Goal: Task Accomplishment & Management: Use online tool/utility

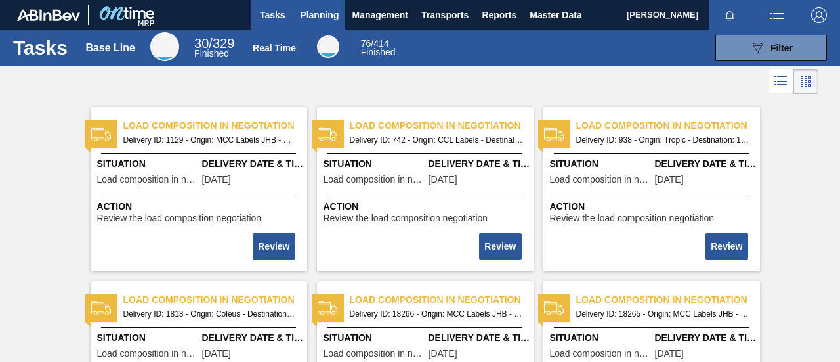
click at [307, 12] on span "Planning" at bounding box center [319, 15] width 39 height 16
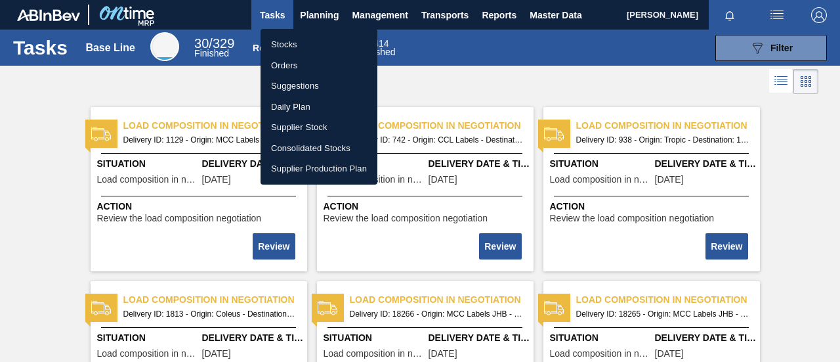
click at [272, 11] on div at bounding box center [420, 181] width 840 height 362
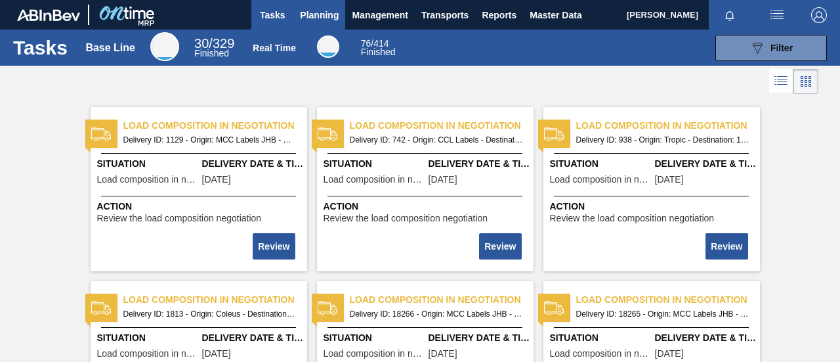
click at [320, 16] on span "Planning" at bounding box center [319, 15] width 39 height 16
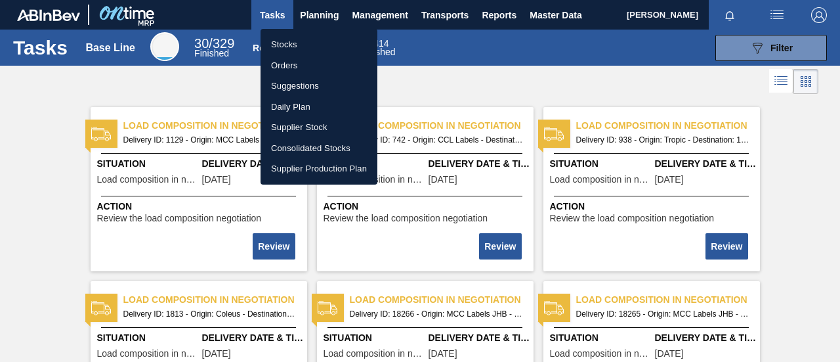
click at [294, 66] on li "Orders" at bounding box center [318, 65] width 117 height 21
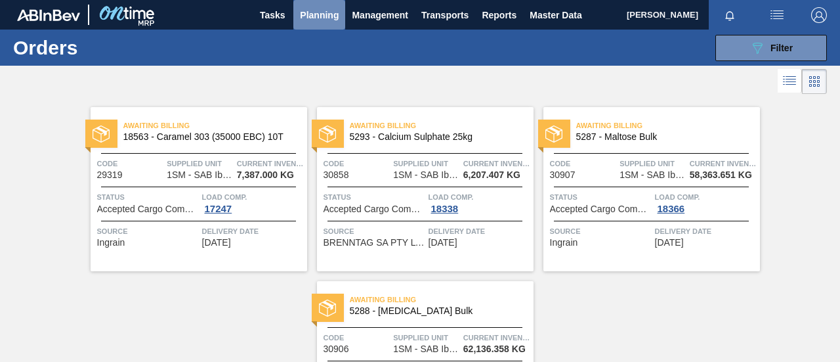
click at [321, 9] on span "Planning" at bounding box center [319, 15] width 39 height 16
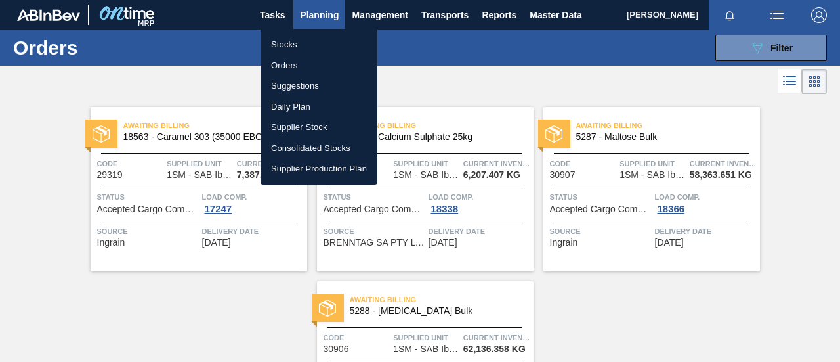
click at [293, 41] on li "Stocks" at bounding box center [318, 44] width 117 height 21
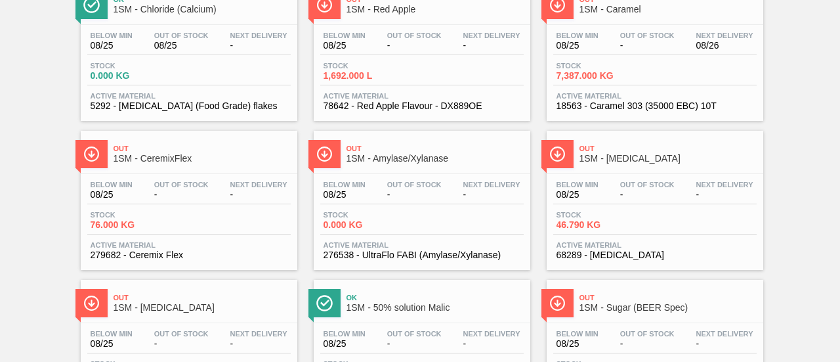
scroll to position [121, 0]
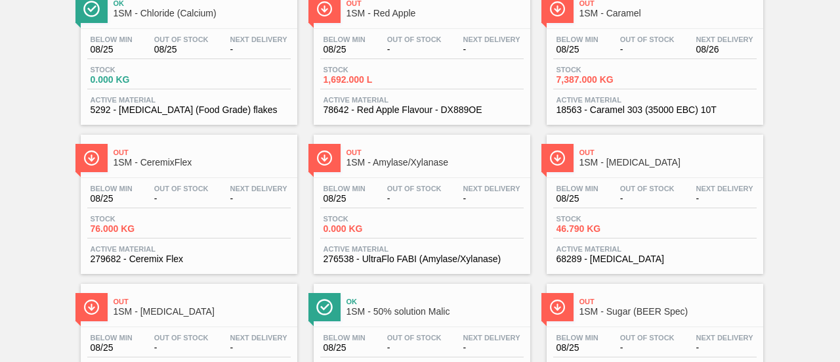
click at [169, 246] on span "Active Material" at bounding box center [189, 249] width 197 height 8
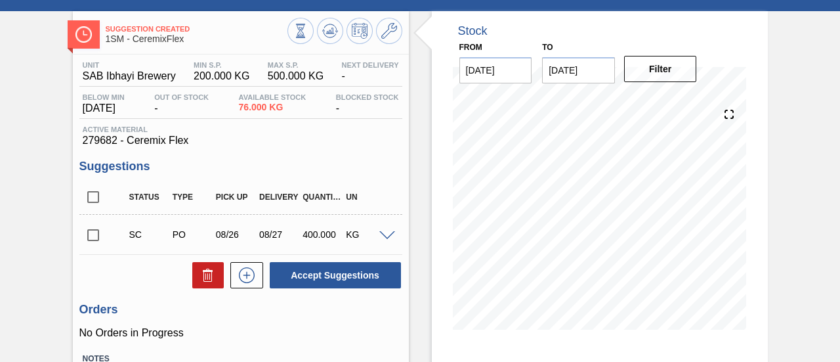
scroll to position [131, 0]
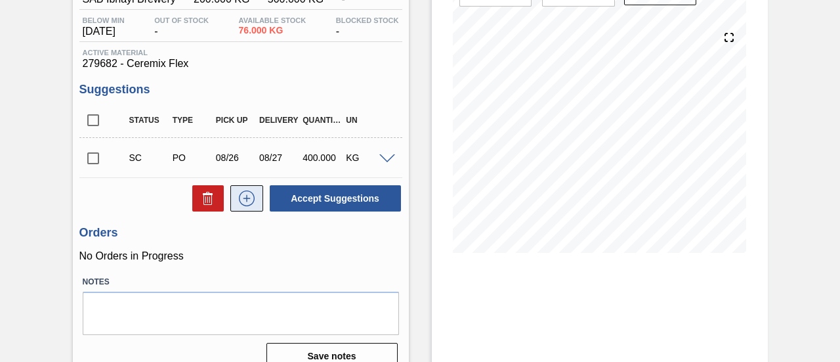
click at [243, 196] on icon at bounding box center [246, 198] width 21 height 16
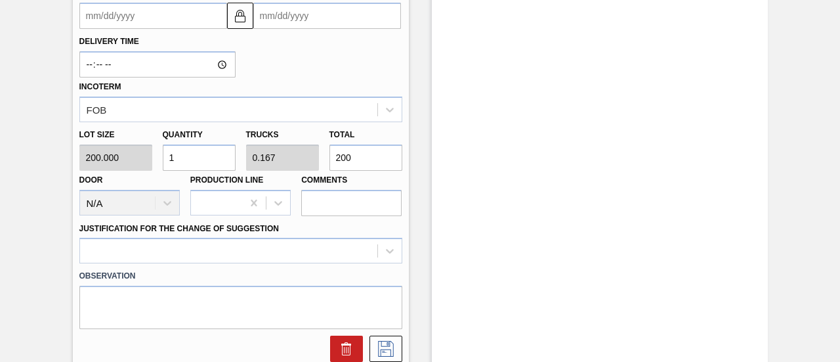
scroll to position [591, 0]
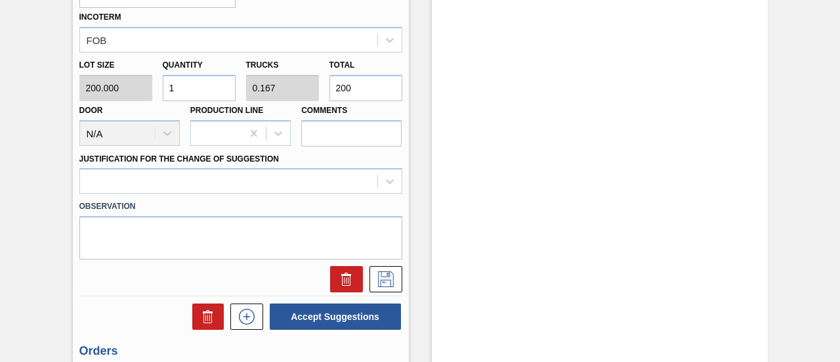
click at [257, 95] on div "Lot size 200.000 Quantity 1 Trucks 0.167 Total 200 Door N/A Production Line Com…" at bounding box center [240, 99] width 333 height 94
type input "0.03"
type input "0.005"
type input "6"
type input "0.3"
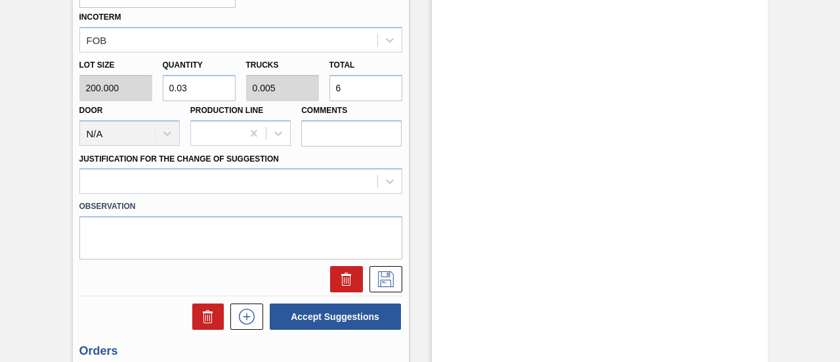
type input "0.05"
type input "60"
type input "3"
type input "0.5"
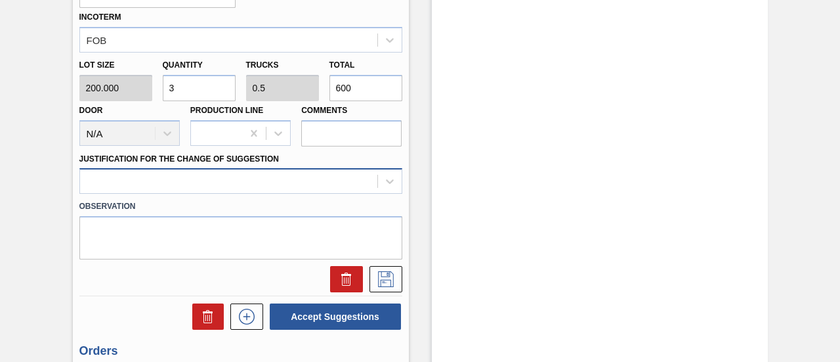
type input "600"
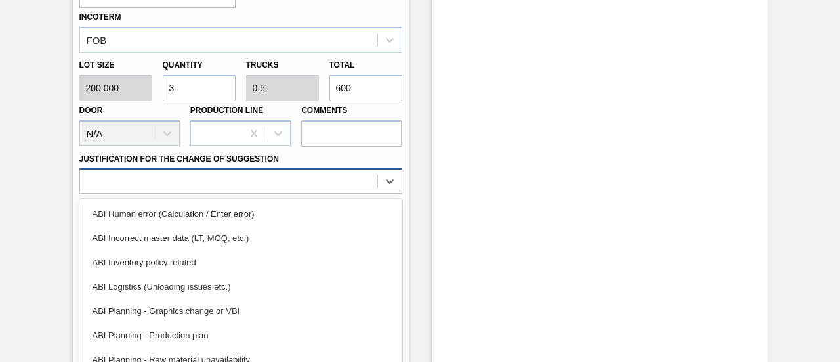
click at [376, 176] on div "option ABI Human error (Calculation / Enter error) focused, 1 of 18. 18 results…" at bounding box center [240, 181] width 323 height 26
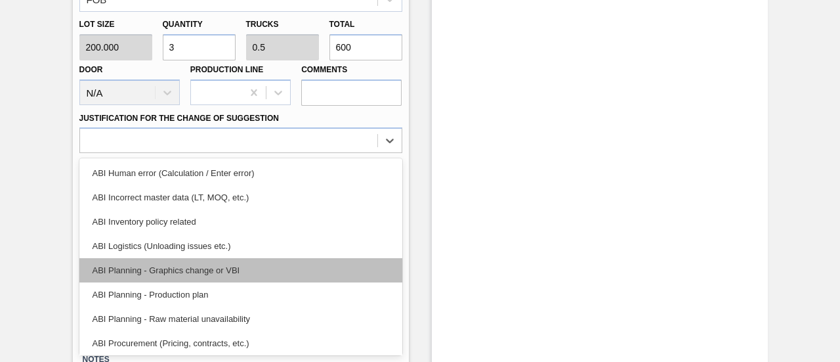
scroll to position [66, 0]
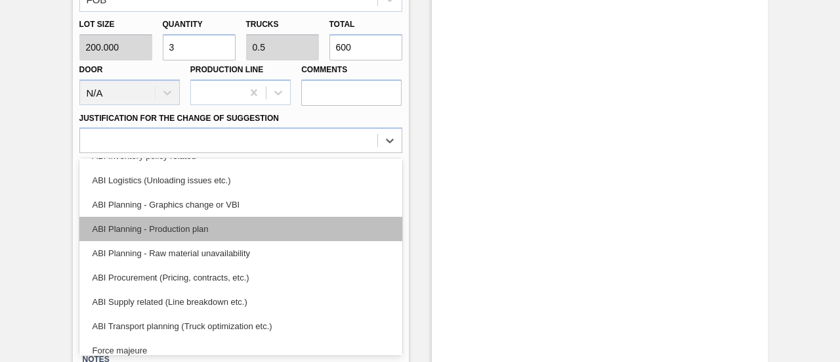
click at [193, 233] on div "ABI Planning - Production plan" at bounding box center [240, 229] width 323 height 24
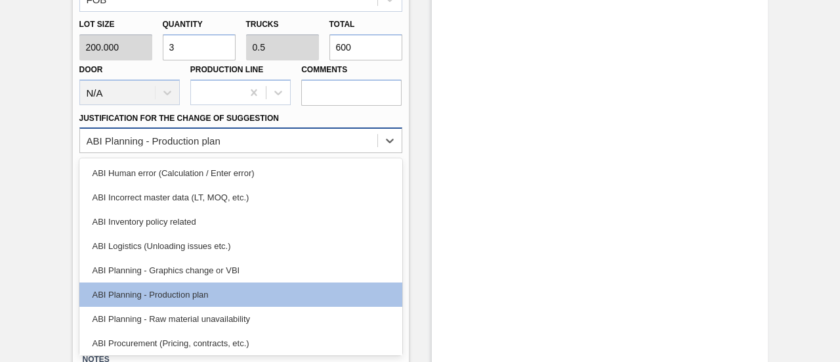
click at [375, 141] on div "ABI Planning - Production plan" at bounding box center [228, 140] width 297 height 19
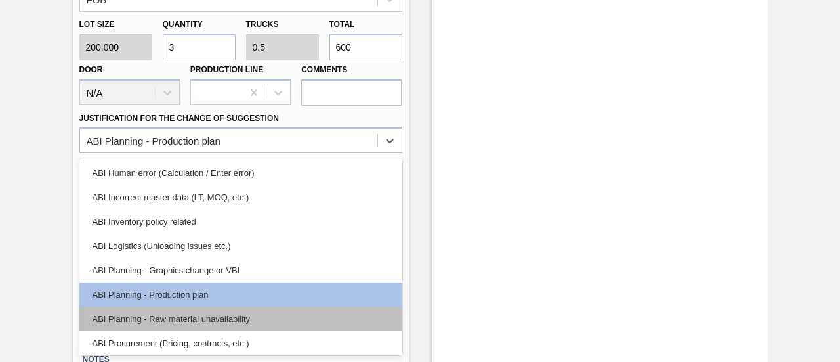
click at [203, 312] on div "ABI Planning - Raw material unavailability" at bounding box center [240, 318] width 323 height 24
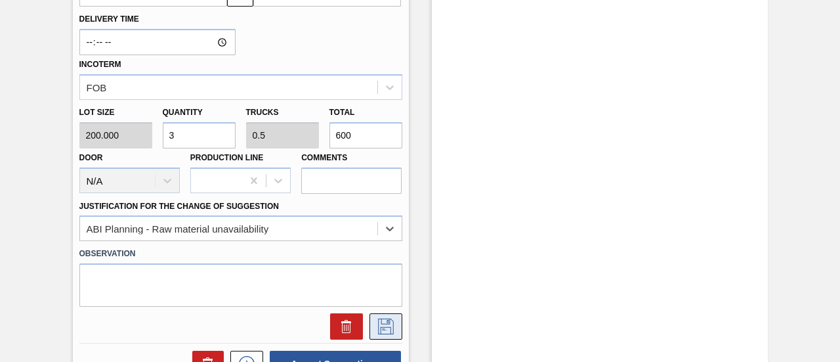
scroll to position [434, 0]
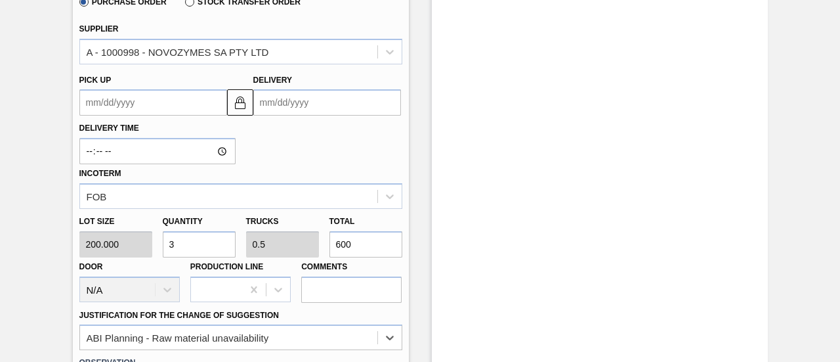
click at [308, 108] on input "Delivery" at bounding box center [327, 102] width 148 height 26
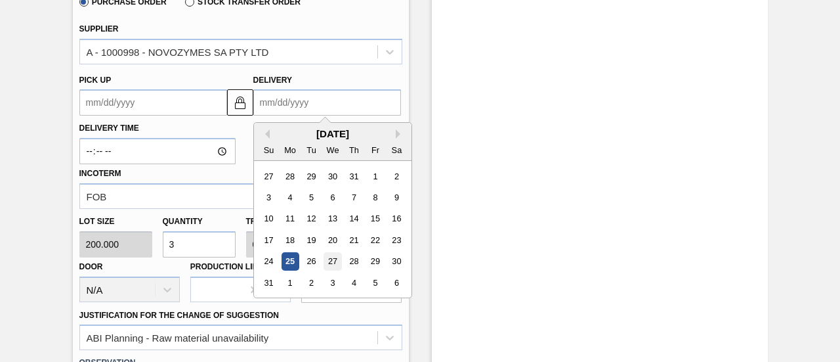
click at [327, 262] on div "27" at bounding box center [332, 262] width 18 height 18
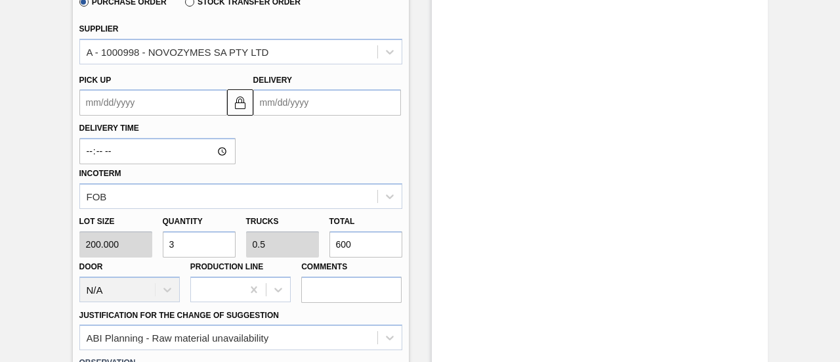
type up3207619417 "[DATE]"
type input "[DATE]"
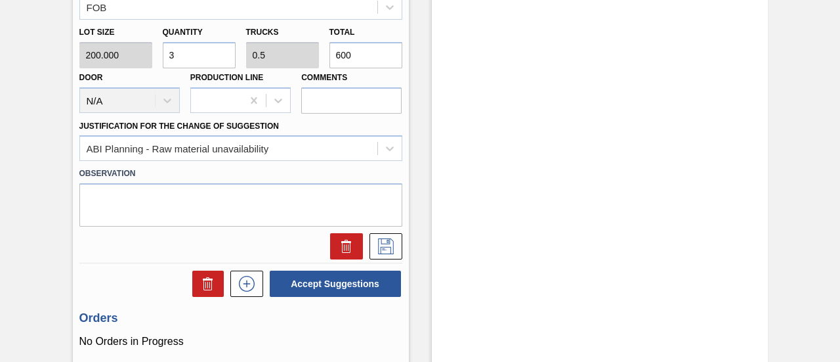
scroll to position [697, 0]
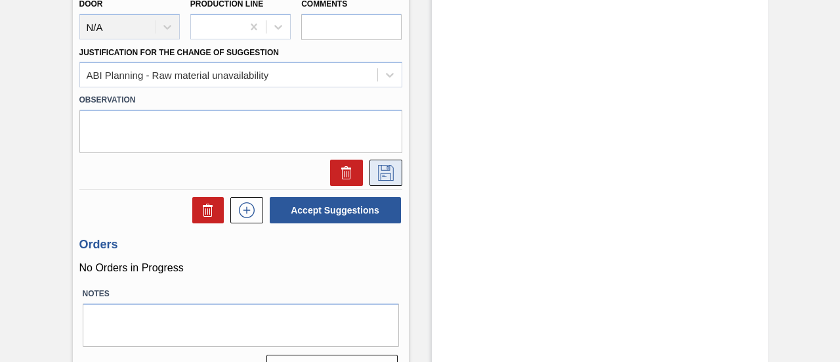
click at [380, 178] on icon at bounding box center [385, 173] width 21 height 16
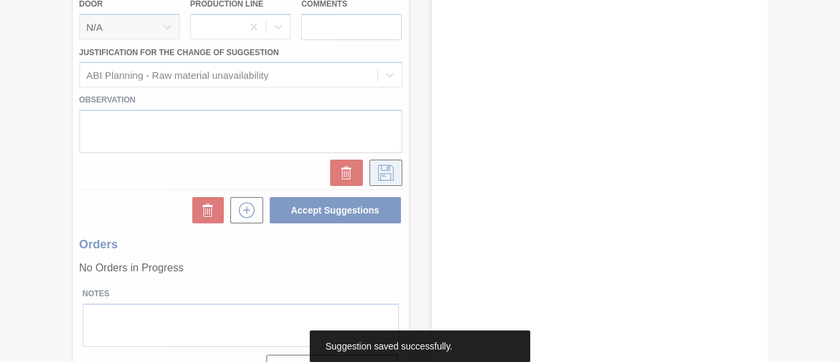
scroll to position [202, 0]
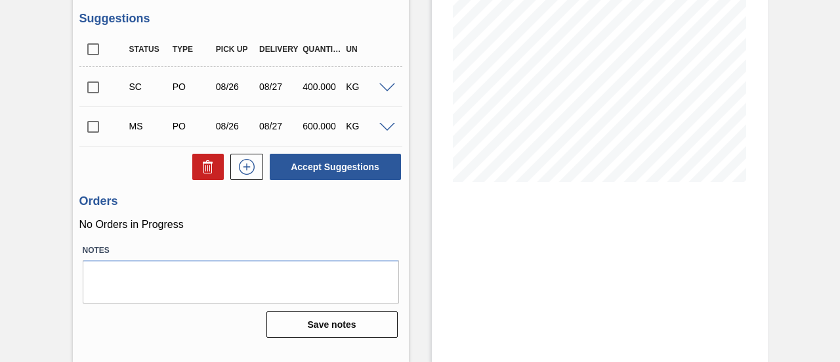
click at [88, 129] on input "checkbox" at bounding box center [93, 127] width 28 height 28
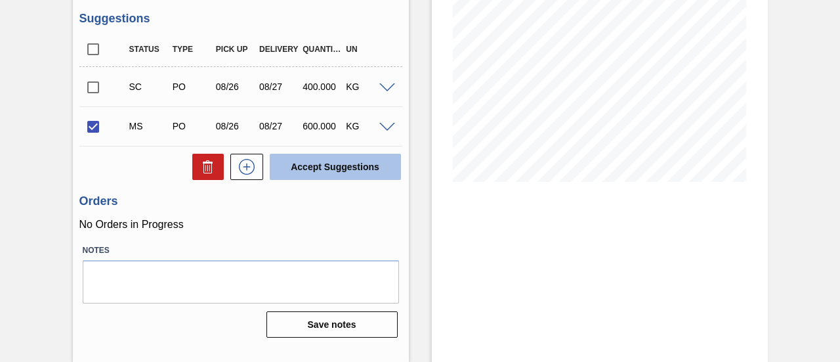
click at [345, 174] on button "Accept Suggestions" at bounding box center [335, 167] width 131 height 26
checkbox input "false"
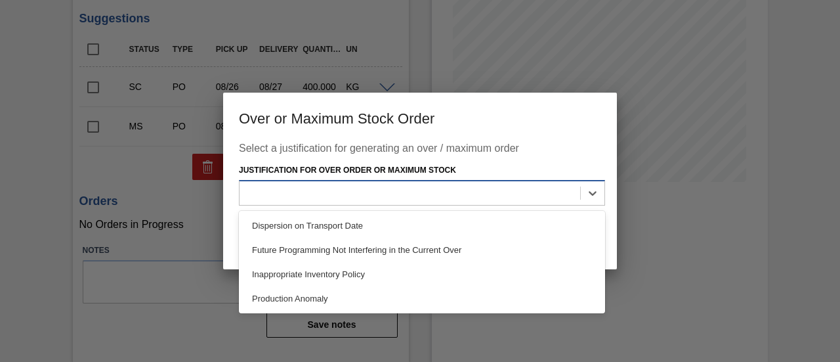
click at [425, 205] on div at bounding box center [422, 193] width 366 height 26
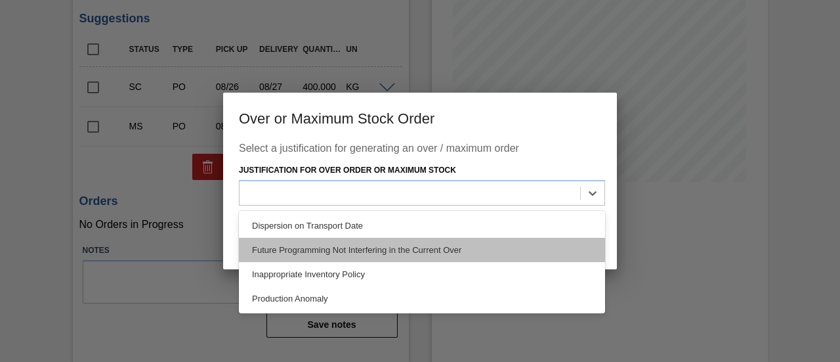
click at [377, 251] on div "Future Programming Not Interfering in the Current Over" at bounding box center [422, 250] width 366 height 24
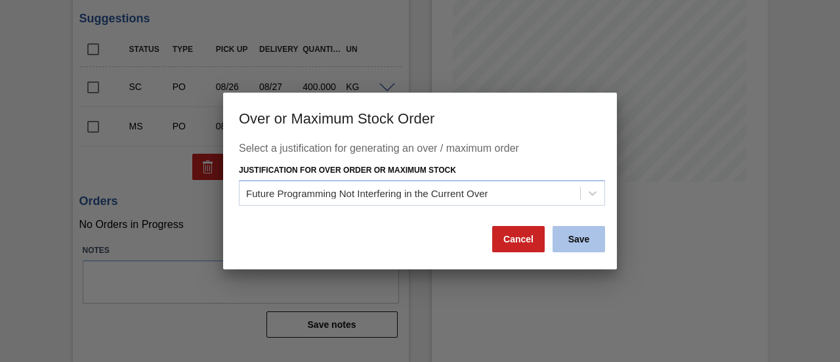
click at [572, 238] on button "Save" at bounding box center [578, 239] width 52 height 26
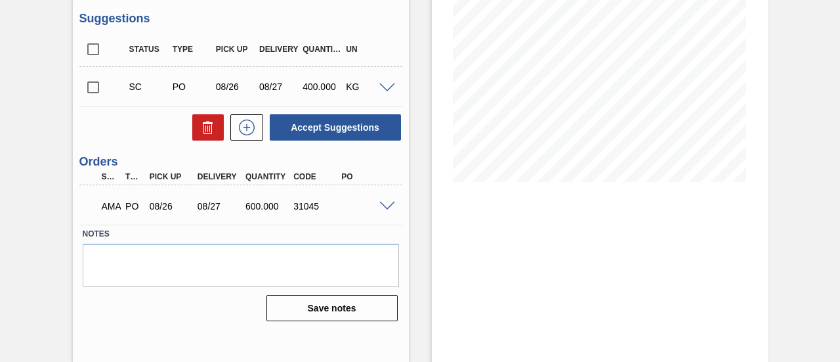
click at [87, 89] on input "checkbox" at bounding box center [93, 87] width 28 height 28
checkbox input "true"
click at [389, 209] on span at bounding box center [387, 206] width 16 height 10
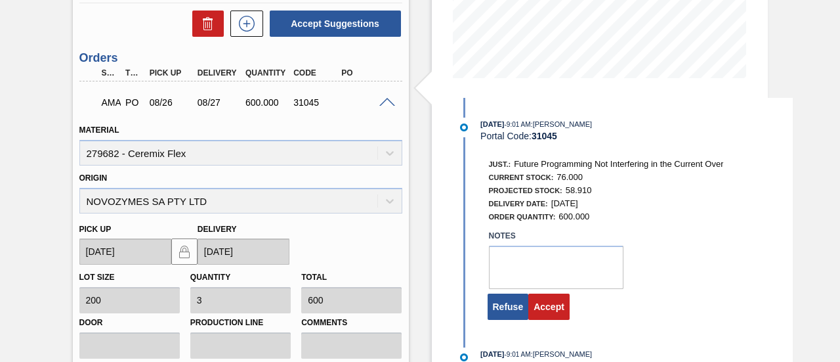
scroll to position [333, 0]
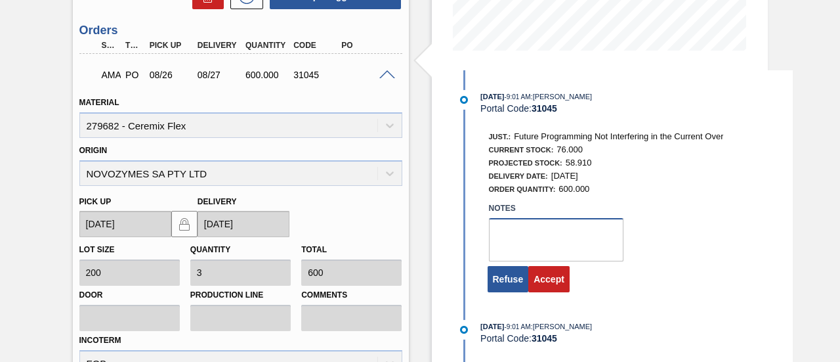
click at [535, 230] on textarea at bounding box center [556, 239] width 135 height 43
type textarea "."
click at [547, 283] on button "Accept" at bounding box center [548, 279] width 41 height 26
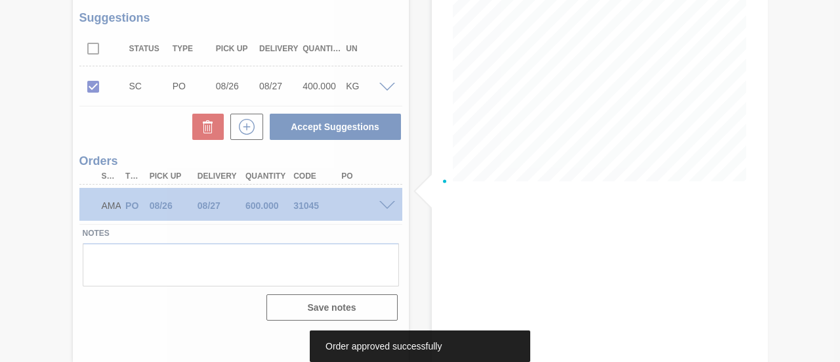
scroll to position [202, 0]
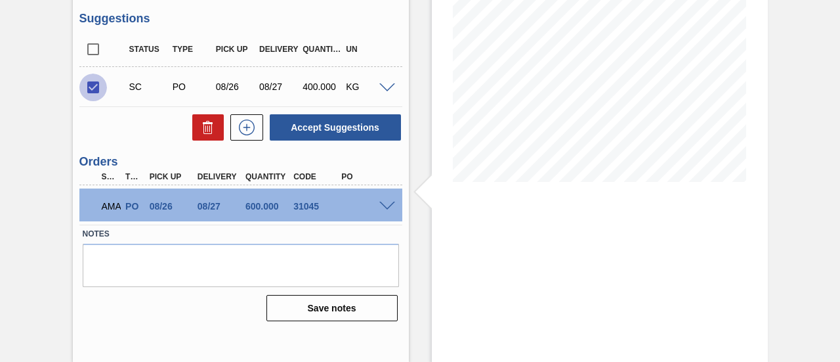
click at [92, 89] on input "checkbox" at bounding box center [93, 87] width 28 height 28
checkbox input "false"
click at [387, 212] on div "AMA PO 08/26 08/27 600.000 31045" at bounding box center [240, 204] width 323 height 33
click at [387, 209] on span at bounding box center [387, 206] width 16 height 10
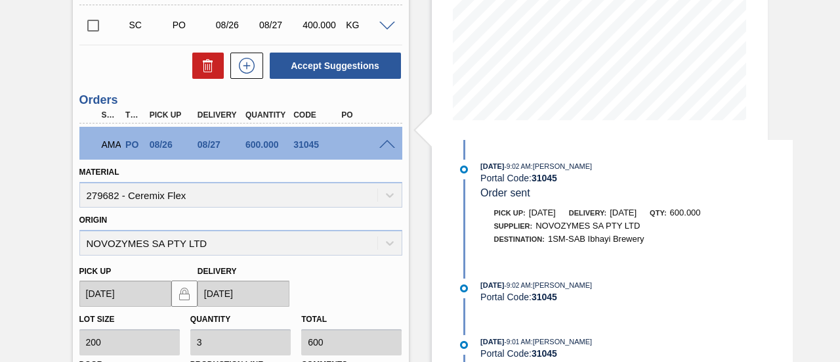
scroll to position [333, 0]
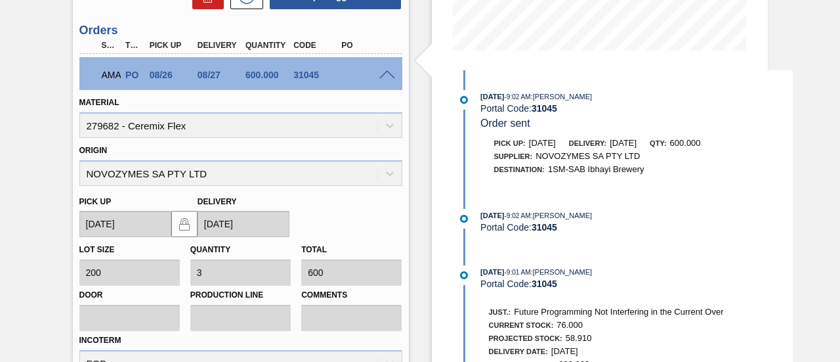
click at [738, 251] on div "[DATE] 9:02 AM : [PERSON_NAME] Portal Code: 31045 Order sent Pick up: [DATE] De…" at bounding box center [624, 288] width 338 height 437
